Goal: Task Accomplishment & Management: Use online tool/utility

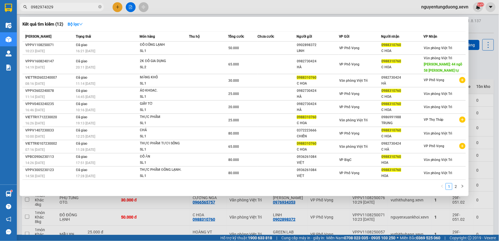
scroll to position [27, 0]
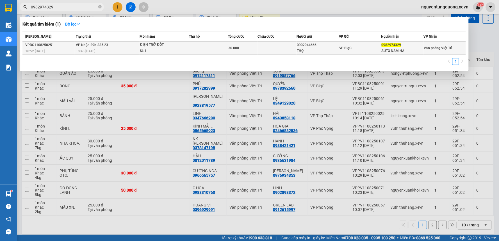
type input "0982974329"
click at [178, 49] on div "SL: 1" at bounding box center [161, 51] width 42 height 6
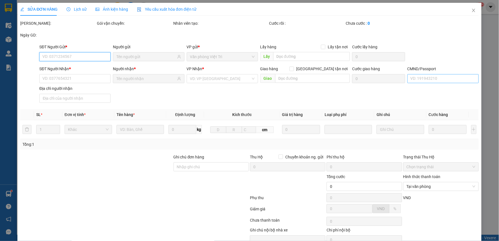
type input "0902044666"
type input "THỌ"
type input "0982974329"
type input "AUTO NAM HÀ"
type input "037200003066 [PERSON_NAME]"
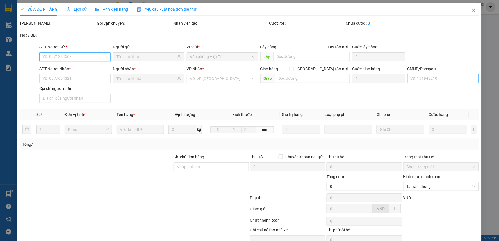
type input "30.000"
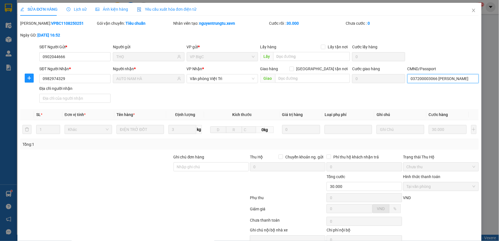
click at [426, 77] on input "037200003066 [PERSON_NAME]" at bounding box center [442, 78] width 71 height 9
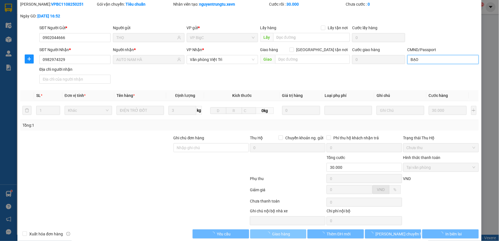
scroll to position [27, 0]
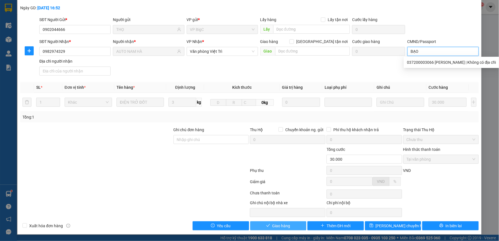
type input "BẠO"
click at [272, 223] on span "Giao hàng" at bounding box center [281, 226] width 18 height 6
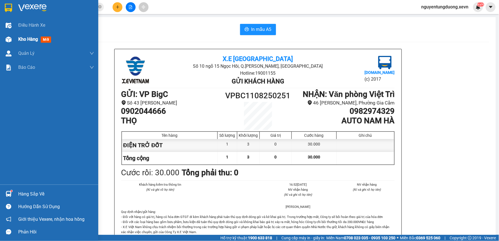
click at [13, 41] on div "Kho hàng mới" at bounding box center [49, 39] width 98 height 14
